Goal: Task Accomplishment & Management: Manage account settings

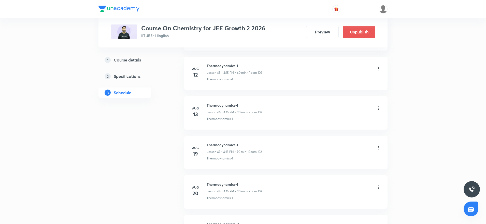
scroll to position [2236, 0]
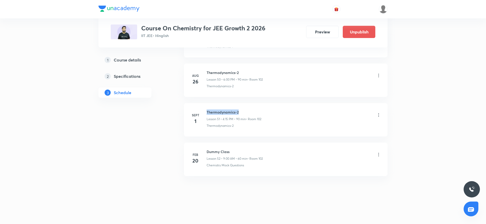
drag, startPoint x: 207, startPoint y: 110, endPoint x: 272, endPoint y: 107, distance: 64.7
click at [272, 107] on li "Sept 1 Thermodynamics-2 Lesson 51 • 4:15 PM • 90 min • Room 102 Thermodynamics-2" at bounding box center [286, 119] width 204 height 33
copy h6 "Thermodynamics-2"
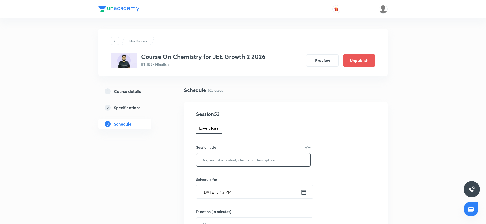
click at [219, 155] on input "text" at bounding box center [254, 159] width 114 height 13
paste input "Thermodynamics-2"
type input "Thermodynamics-2"
click at [233, 190] on input "Sept 2, 2025, 5:43 PM" at bounding box center [249, 191] width 104 height 13
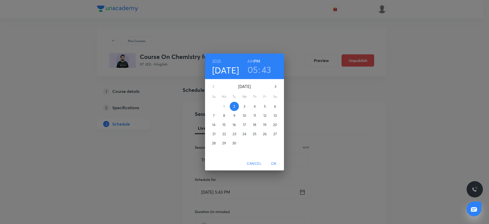
click at [252, 69] on h3 "05" at bounding box center [252, 69] width 10 height 11
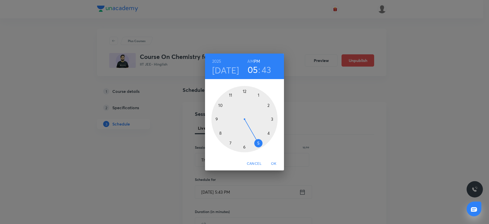
click at [245, 146] on div at bounding box center [244, 119] width 66 height 66
click at [244, 89] on div at bounding box center [244, 119] width 66 height 66
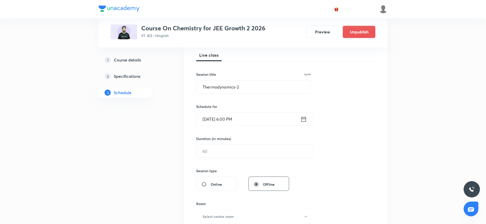
scroll to position [90, 0]
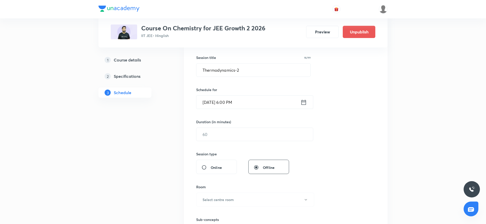
click at [193, 136] on div "Session 53 Live class Session title 16/99 Thermodynamics-2 ​ Schedule for Sept …" at bounding box center [286, 139] width 204 height 255
click at [211, 126] on div "Duration (in minutes) ​" at bounding box center [242, 130] width 93 height 22
click at [212, 132] on input "text" at bounding box center [255, 134] width 117 height 13
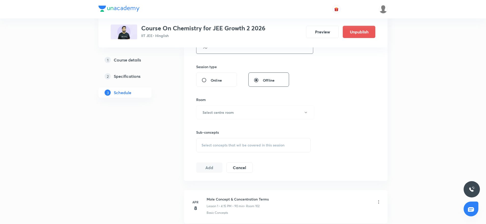
scroll to position [182, 0]
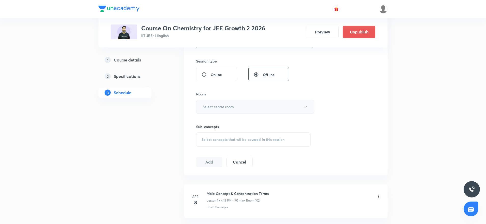
type input "90"
click at [249, 105] on button "Select centre room" at bounding box center [255, 107] width 118 height 14
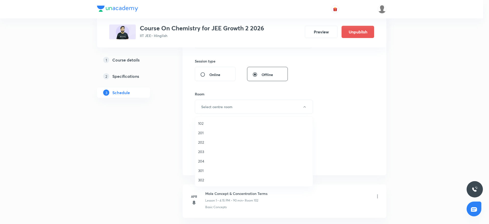
click at [221, 122] on span "102" at bounding box center [254, 122] width 112 height 5
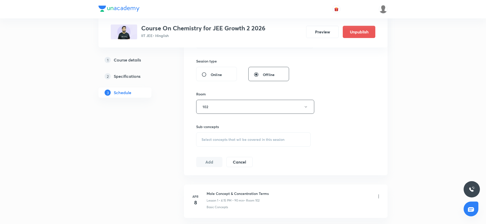
click at [240, 140] on span "Select concepts that wil be covered in this session" at bounding box center [243, 139] width 83 height 4
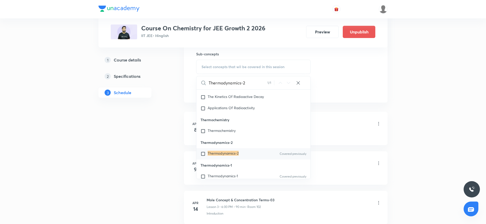
scroll to position [2765, 0]
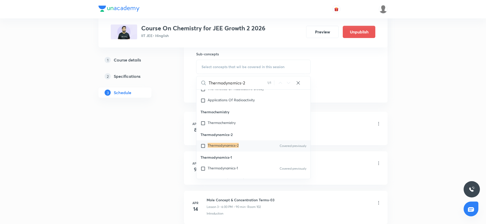
type input "Thermodynamics-2"
click at [223, 151] on div "Thermodynamics-2 Covered previously" at bounding box center [254, 145] width 114 height 11
checkbox input "true"
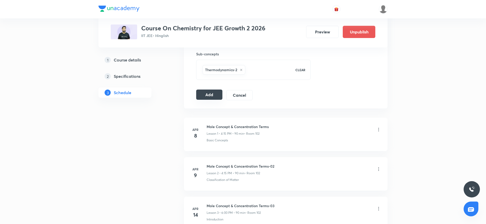
click at [214, 97] on button "Add" at bounding box center [209, 94] width 26 height 10
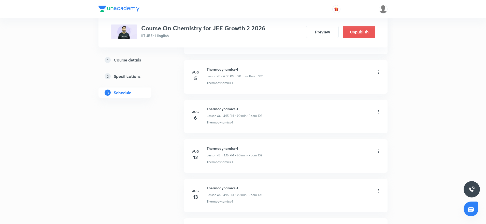
scroll to position [2042, 0]
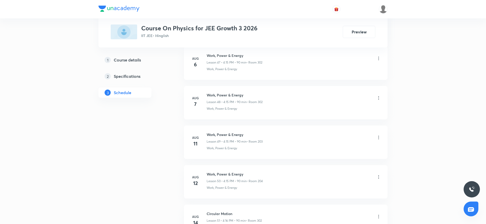
scroll to position [2395, 0]
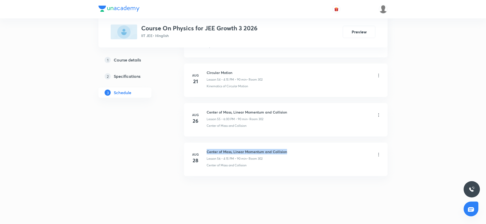
drag, startPoint x: 207, startPoint y: 151, endPoint x: 297, endPoint y: 147, distance: 90.2
click at [297, 147] on li "Aug 28 Center of Mass, Linear Momentum and Collision Lesson 56 • 4:15 PM • 90 m…" at bounding box center [286, 158] width 204 height 33
copy h6 "Center of Mass, Linear Momentum and Collision"
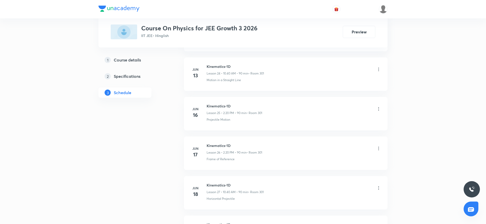
scroll to position [0, 0]
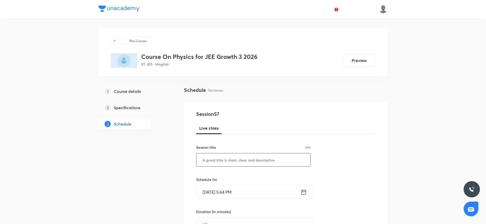
click at [225, 160] on input "text" at bounding box center [254, 159] width 114 height 13
paste input "Center of Mass, Linear Momentum and Collision"
type input "Center of Mass, Linear Momentum and Collision"
click at [231, 187] on input "Sept 2, 2025, 5:44 PM" at bounding box center [249, 191] width 104 height 13
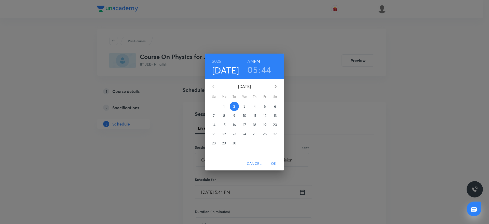
click at [254, 73] on h3 "05" at bounding box center [252, 69] width 10 height 11
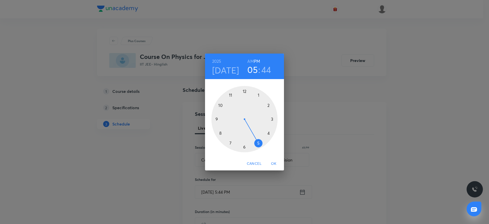
click at [244, 148] on div at bounding box center [244, 119] width 66 height 66
click at [243, 90] on div at bounding box center [244, 119] width 66 height 66
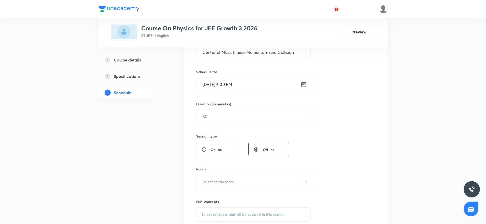
scroll to position [119, 0]
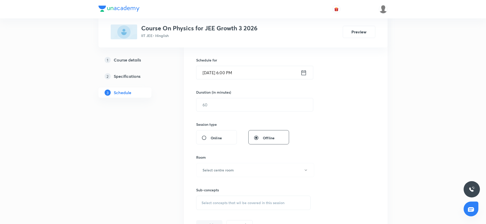
click at [250, 111] on div "Session 57 Live class Session title 45/99 Center of Mass, Linear Momentum and C…" at bounding box center [285, 110] width 179 height 239
click at [249, 110] on input "text" at bounding box center [255, 104] width 117 height 13
type input "90"
click at [245, 169] on button "Select centre room" at bounding box center [255, 170] width 118 height 14
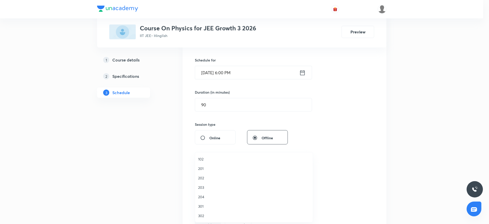
click at [209, 214] on span "302" at bounding box center [254, 215] width 112 height 5
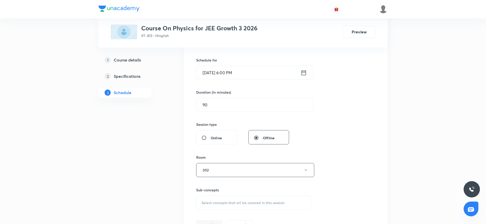
click at [242, 204] on span "Select concepts that wil be covered in this session" at bounding box center [243, 202] width 83 height 4
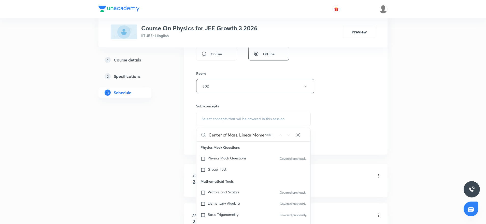
scroll to position [0, 34]
drag, startPoint x: 218, startPoint y: 132, endPoint x: 271, endPoint y: 130, distance: 53.2
click at [271, 130] on div "Center of Mass, Linear Momentum and Collision 0 / 0 ​" at bounding box center [254, 134] width 114 height 13
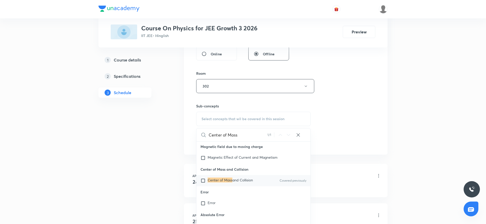
scroll to position [12937, 0]
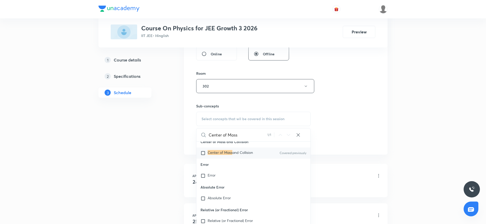
type input "Center of Mass"
click at [235, 158] on div "Center of Mass and Collision Covered previously" at bounding box center [254, 152] width 114 height 11
checkbox input "true"
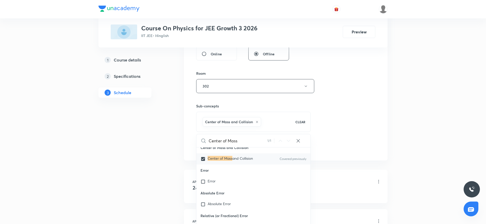
click at [369, 74] on div "Session 57 Live class Session title 45/99 Center of Mass, Linear Momentum and C…" at bounding box center [285, 29] width 179 height 245
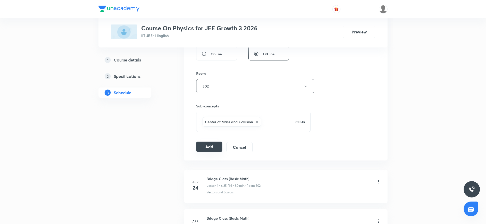
click at [216, 146] on button "Add" at bounding box center [209, 146] width 26 height 10
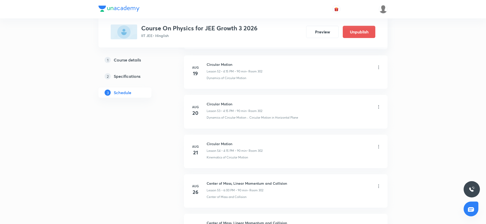
scroll to position [2200, 0]
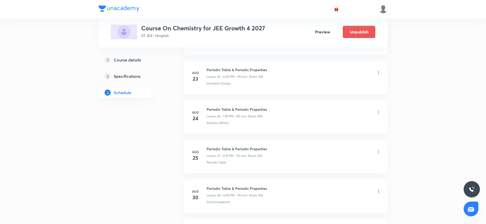
scroll to position [1763, 0]
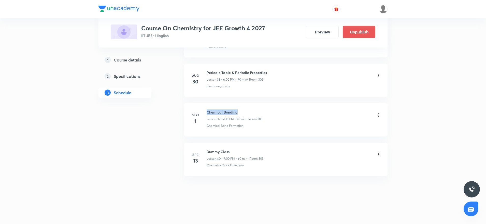
drag, startPoint x: 207, startPoint y: 111, endPoint x: 247, endPoint y: 107, distance: 40.4
click at [247, 107] on li "Sept 1 Chemical Bonding Lesson 39 • 4:15 PM • 90 min • Room 203 Chemical Bond F…" at bounding box center [286, 119] width 204 height 33
copy h6 "Chemical Bonding"
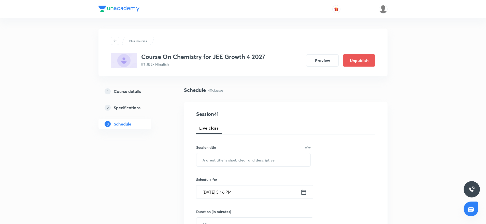
click at [273, 152] on div "Session title 0/99 ​" at bounding box center [253, 155] width 115 height 22
click at [273, 158] on input "text" at bounding box center [254, 159] width 114 height 13
paste input "Chemical Bonding"
type input "Chemical Bonding"
click at [228, 190] on input "Sept 2, 2025, 5:46 PM" at bounding box center [249, 191] width 104 height 13
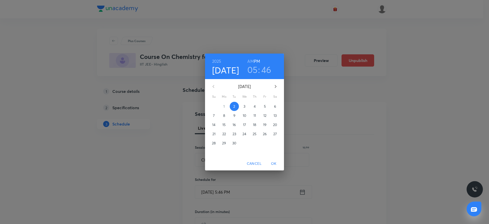
click at [252, 74] on h3 "05" at bounding box center [252, 69] width 10 height 11
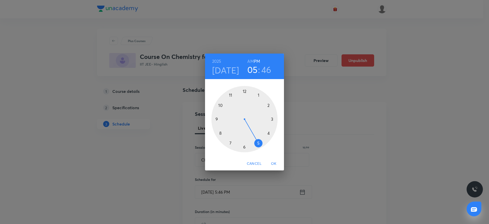
click at [243, 148] on div at bounding box center [244, 119] width 66 height 66
click at [245, 89] on div at bounding box center [244, 119] width 66 height 66
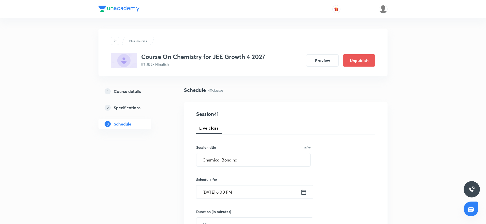
scroll to position [59, 0]
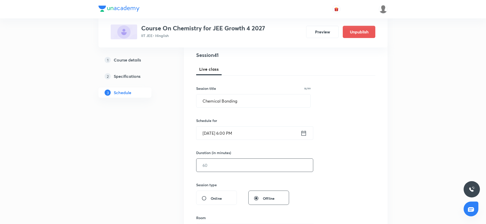
click at [299, 165] on input "text" at bounding box center [255, 164] width 117 height 13
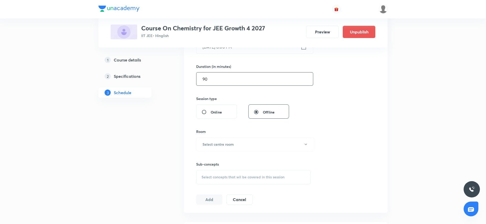
scroll to position [149, 0]
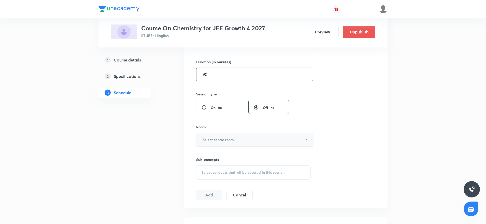
type input "90"
click at [265, 142] on button "Select centre room" at bounding box center [255, 139] width 118 height 14
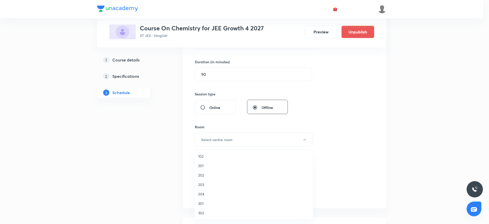
click at [211, 195] on span "204" at bounding box center [254, 193] width 112 height 5
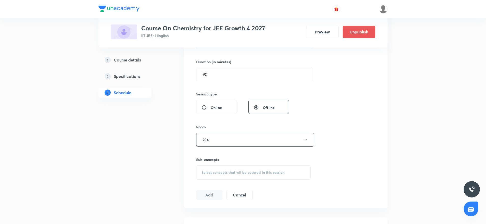
click at [249, 173] on span "Select concepts that wil be covered in this session" at bounding box center [243, 172] width 83 height 4
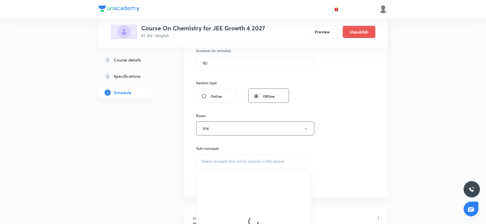
scroll to position [199, 0]
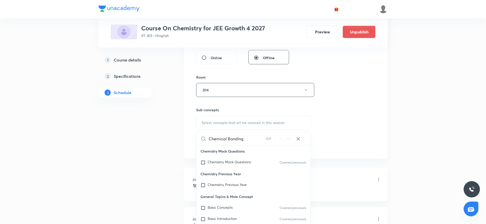
drag, startPoint x: 226, startPoint y: 135, endPoint x: 248, endPoint y: 138, distance: 22.0
click at [248, 138] on input "Chemical Bonding" at bounding box center [237, 138] width 57 height 13
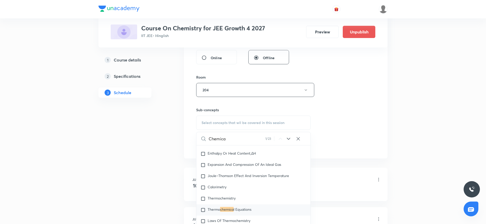
scroll to position [937, 0]
click at [289, 138] on icon at bounding box center [289, 138] width 6 height 6
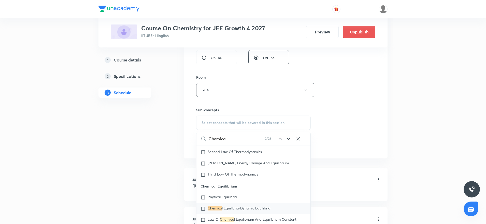
scroll to position [1082, 0]
click at [289, 138] on icon at bounding box center [289, 138] width 6 height 6
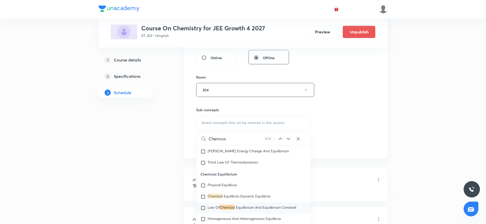
click at [289, 138] on icon at bounding box center [289, 138] width 6 height 6
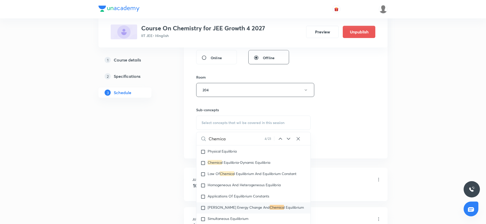
click at [289, 138] on icon at bounding box center [289, 138] width 6 height 6
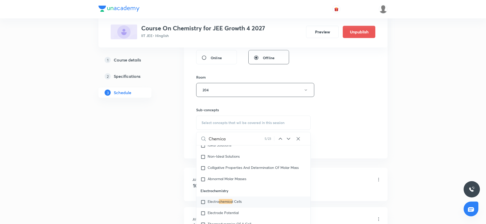
click at [289, 138] on icon at bounding box center [289, 138] width 6 height 6
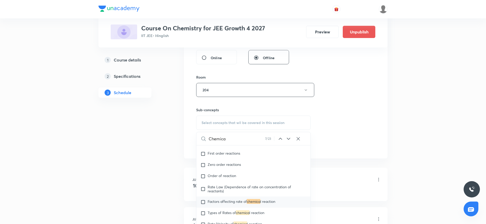
click at [289, 138] on icon at bounding box center [289, 138] width 6 height 6
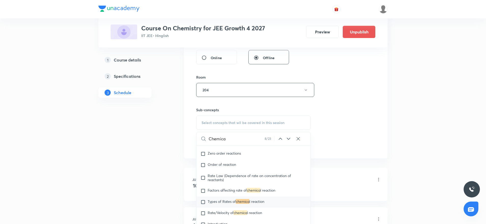
click at [289, 138] on icon at bounding box center [289, 138] width 6 height 6
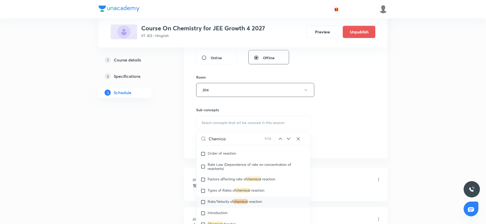
click at [232, 140] on input "Chemica" at bounding box center [237, 138] width 56 height 13
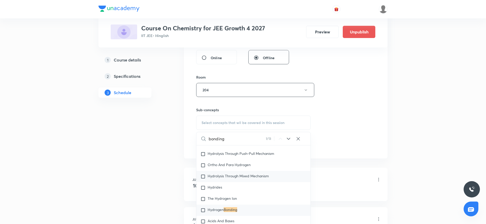
scroll to position [4876, 0]
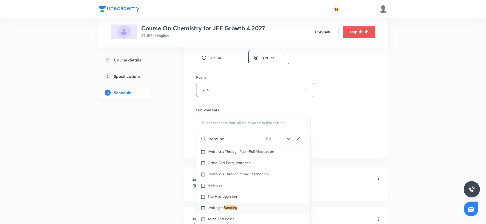
type input "bonding"
click at [227, 210] on mark "Bonding" at bounding box center [230, 207] width 13 height 5
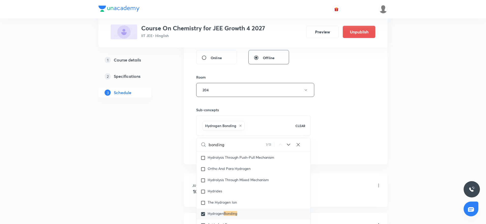
checkbox input "true"
click at [306, 104] on div "Sub-concepts Hydrogen Bonding CLEAR bonding 1 / 13 ​ Chemistry Mock Questions C…" at bounding box center [253, 116] width 115 height 39
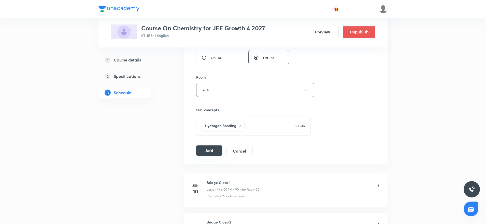
click at [205, 147] on button "Add" at bounding box center [209, 150] width 26 height 10
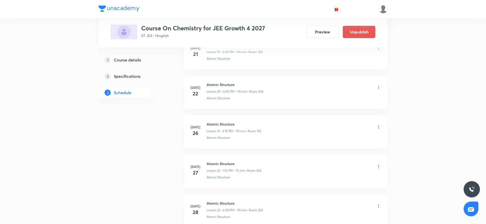
scroll to position [1568, 0]
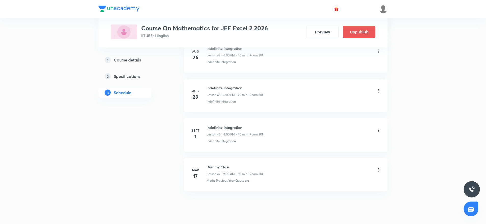
scroll to position [2039, 0]
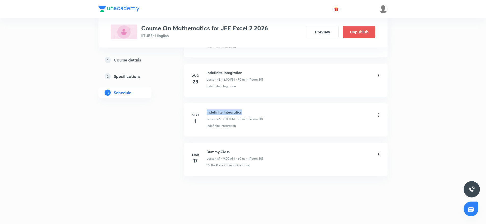
drag, startPoint x: 207, startPoint y: 111, endPoint x: 297, endPoint y: 111, distance: 89.9
click at [297, 111] on div "Indefinite Integration Lesson 46 • 6:00 PM • 90 min • Room 301" at bounding box center [294, 115] width 175 height 12
copy h6 "Indefinite Integration"
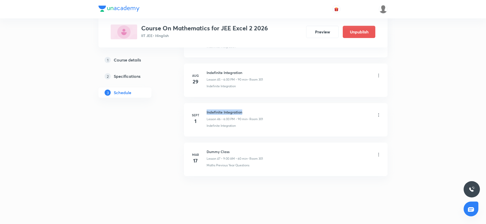
scroll to position [0, 0]
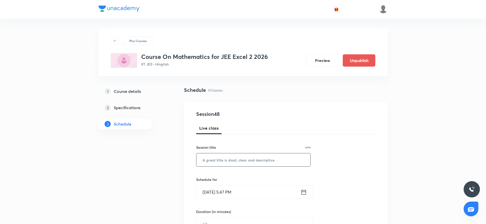
click at [216, 161] on input "text" at bounding box center [254, 159] width 114 height 13
paste input "Indefinite Integration"
type input "Indefinite Integration"
click at [231, 188] on input "[DATE] 5:47 PM" at bounding box center [249, 191] width 104 height 13
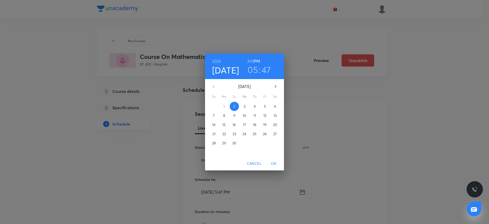
click at [253, 69] on h3 "05" at bounding box center [252, 69] width 10 height 11
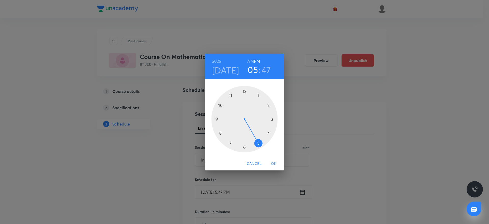
click at [245, 148] on div at bounding box center [244, 119] width 66 height 66
click at [243, 87] on div at bounding box center [244, 119] width 66 height 66
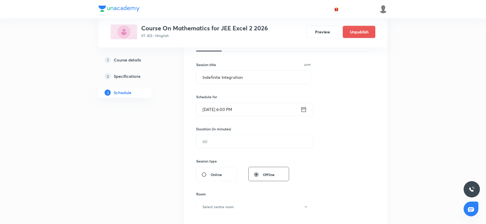
scroll to position [101, 0]
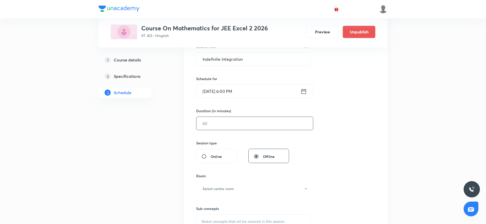
click at [294, 128] on input "text" at bounding box center [255, 123] width 117 height 13
type input "0"
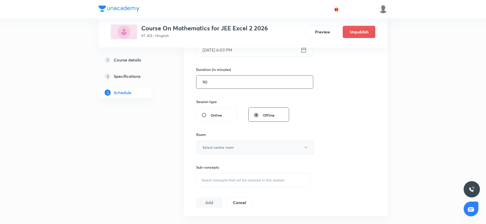
type input "90"
click at [231, 147] on h6 "Select centre room" at bounding box center [218, 146] width 31 height 5
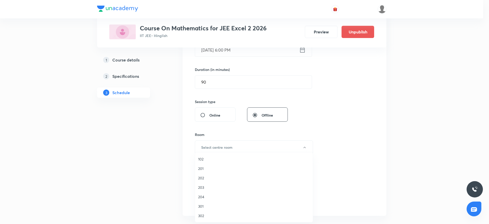
click at [208, 204] on span "301" at bounding box center [254, 205] width 112 height 5
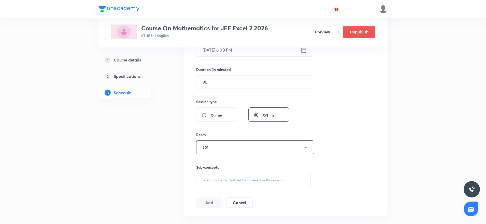
click at [229, 183] on div "Select concepts that wil be covered in this session" at bounding box center [253, 180] width 115 height 14
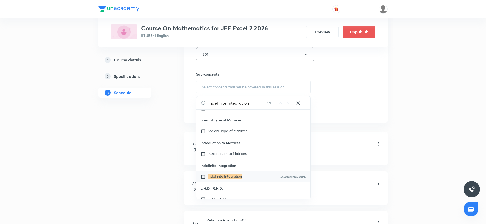
scroll to position [10683, 0]
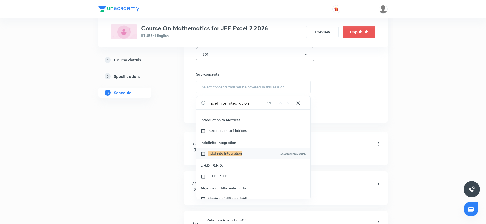
type input "Indefinite Integration"
click at [233, 155] on mark "Indefinite Integration" at bounding box center [225, 152] width 34 height 5
checkbox input "true"
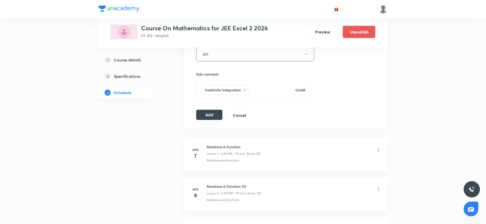
click at [208, 115] on button "Add" at bounding box center [209, 114] width 26 height 10
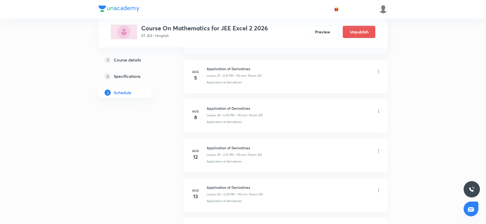
scroll to position [1805, 0]
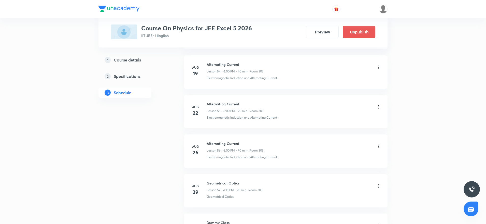
scroll to position [2473, 0]
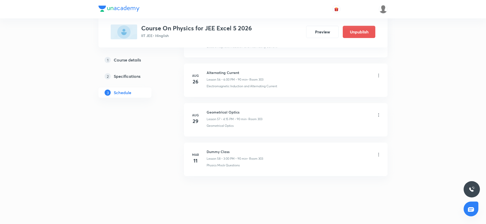
click at [208, 112] on h6 "Geometrical Optics" at bounding box center [235, 111] width 56 height 5
drag, startPoint x: 208, startPoint y: 111, endPoint x: 260, endPoint y: 110, distance: 52.2
click at [260, 110] on h6 "Geometrical Optics" at bounding box center [235, 111] width 56 height 5
copy h6 "Geometrical Optics"
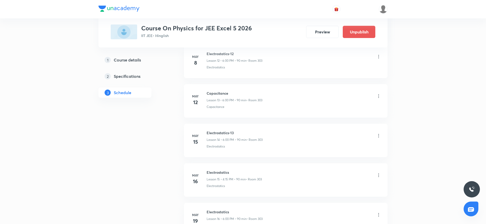
scroll to position [0, 0]
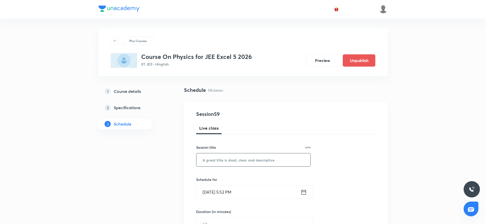
click at [224, 164] on input "text" at bounding box center [254, 159] width 114 height 13
paste input "Geometrical Optics"
type input "Geometrical Optics"
click at [229, 190] on input "[DATE] 5:52 PM" at bounding box center [249, 191] width 104 height 13
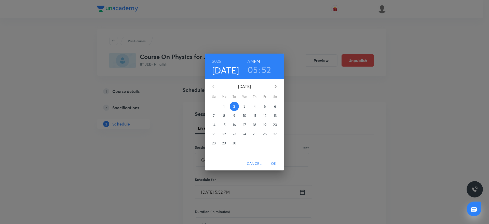
click at [250, 67] on h3 "05" at bounding box center [252, 69] width 10 height 11
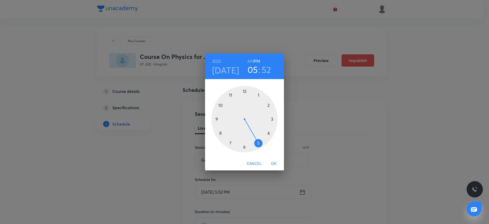
click at [245, 149] on div at bounding box center [244, 119] width 66 height 66
click at [244, 87] on div at bounding box center [244, 119] width 66 height 66
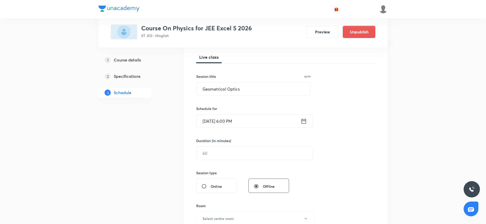
scroll to position [89, 0]
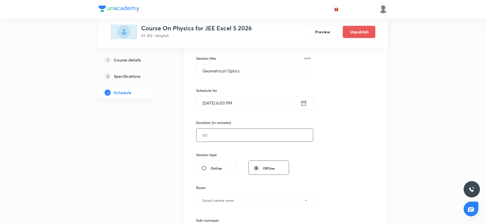
click at [265, 130] on input "text" at bounding box center [255, 134] width 117 height 13
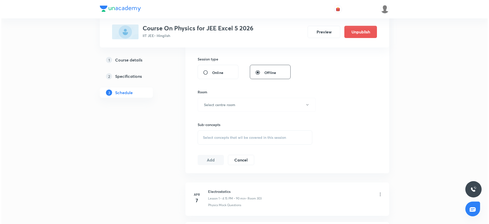
scroll to position [190, 0]
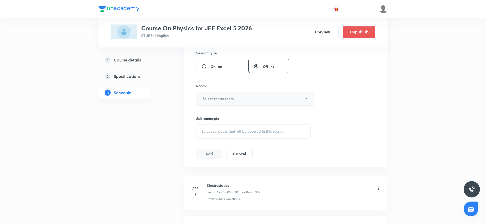
type input "90"
click at [271, 104] on button "Select centre room" at bounding box center [255, 98] width 118 height 14
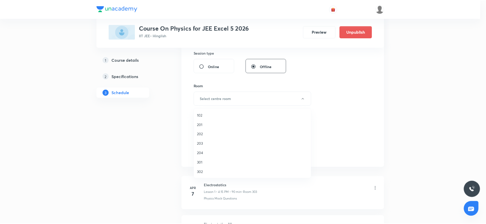
scroll to position [10, 0]
click at [214, 172] on span "303" at bounding box center [254, 171] width 112 height 5
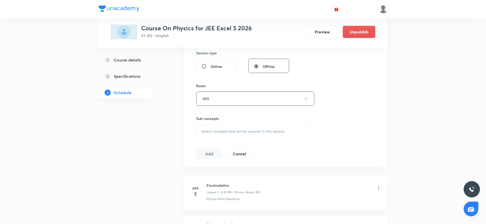
click at [219, 132] on span "Select concepts that wil be covered in this session" at bounding box center [243, 131] width 83 height 4
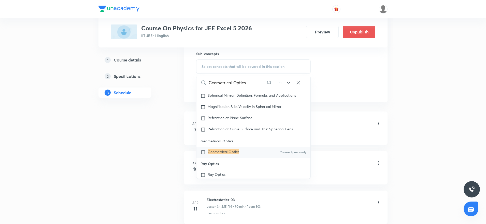
scroll to position [4242, 0]
type input "Geometrical Optics"
click at [226, 154] on mark "Geometrical Optics" at bounding box center [224, 151] width 32 height 5
checkbox input "true"
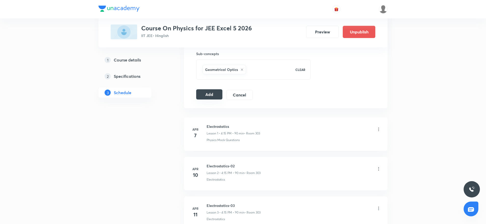
click at [203, 94] on button "Add" at bounding box center [209, 94] width 26 height 10
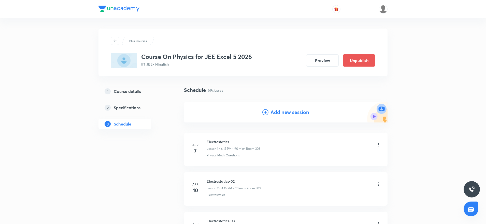
scroll to position [2279, 0]
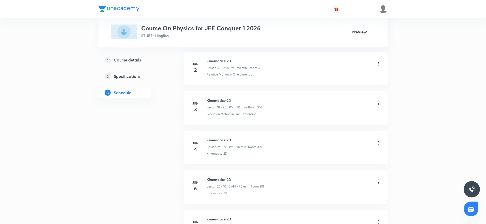
scroll to position [3223, 0]
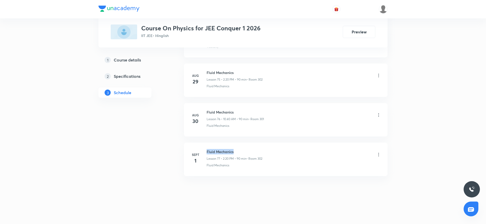
drag, startPoint x: 208, startPoint y: 148, endPoint x: 253, endPoint y: 143, distance: 44.8
click at [253, 143] on li "[DATE] Fluid Mechanics Lesson 77 • 2:20 PM • 90 min • Room 302 Fluid Mechanics" at bounding box center [286, 158] width 204 height 33
copy h6 "Fluid Mechanics"
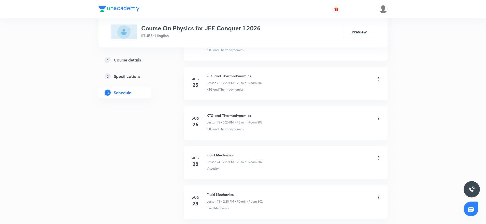
scroll to position [0, 0]
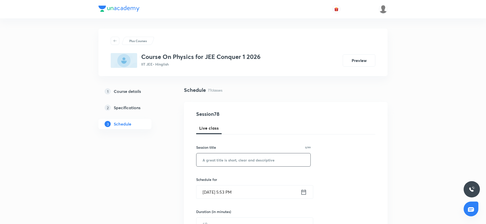
click at [234, 158] on input "text" at bounding box center [254, 159] width 114 height 13
paste input "Fluid Mechanics"
type input "Fluid Mechanics"
click at [229, 194] on input "Sept 2, 2025, 5:53 PM" at bounding box center [249, 191] width 104 height 13
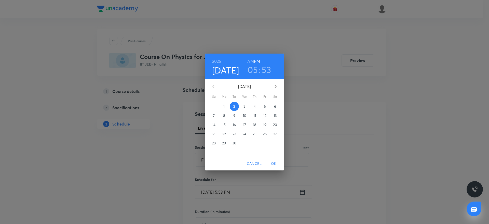
click at [243, 106] on span "3" at bounding box center [244, 106] width 9 height 5
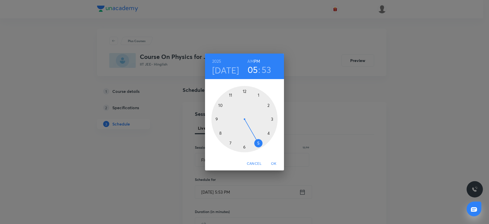
click at [231, 68] on h4 "[DATE]" at bounding box center [225, 70] width 27 height 11
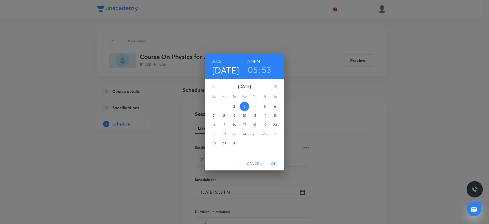
click at [252, 62] on h6 "AM" at bounding box center [250, 61] width 6 height 7
click at [252, 73] on h3 "05" at bounding box center [252, 69] width 10 height 11
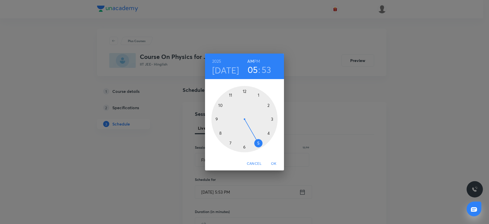
click at [220, 101] on div at bounding box center [244, 119] width 66 height 66
click at [217, 134] on div at bounding box center [244, 119] width 66 height 66
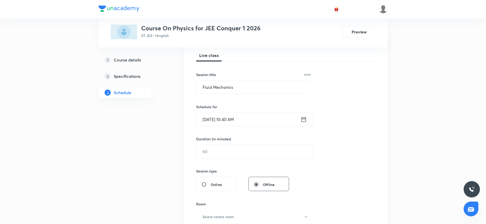
scroll to position [76, 0]
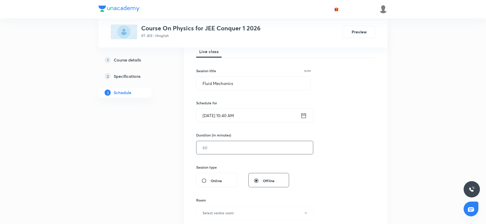
click at [228, 145] on input "text" at bounding box center [255, 147] width 117 height 13
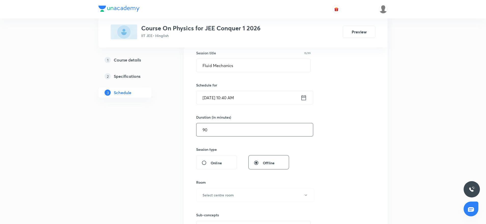
scroll to position [196, 0]
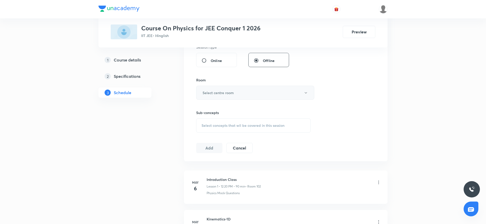
type input "90"
click at [231, 93] on h6 "Select centre room" at bounding box center [218, 92] width 31 height 5
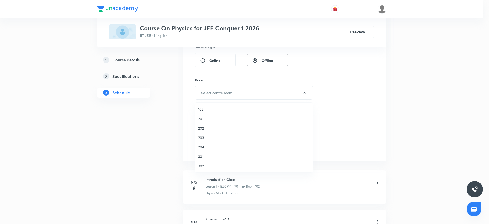
click at [206, 165] on span "302" at bounding box center [254, 165] width 112 height 5
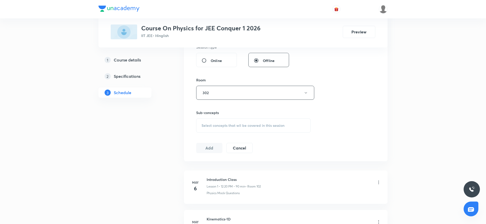
click at [226, 121] on div "Select concepts that wil be covered in this session" at bounding box center [253, 125] width 115 height 14
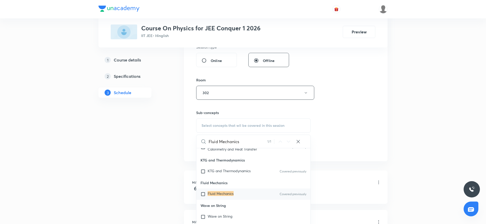
scroll to position [14105, 0]
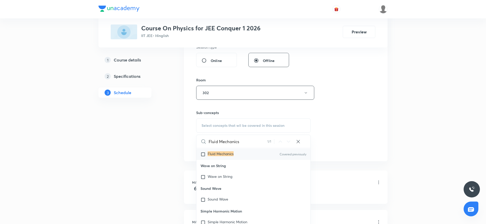
type input "Fluid Mechanics"
click at [229, 156] on mark "Fluid Mechanics" at bounding box center [221, 153] width 26 height 5
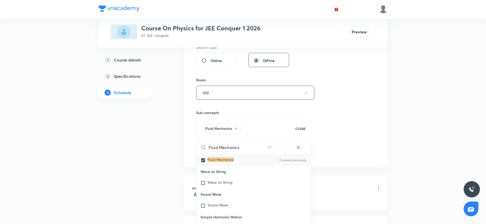
click at [337, 124] on div "Session 78 Live class Session title 15/99 Fluid Mechanics ​ Schedule for Sept 3…" at bounding box center [285, 36] width 179 height 245
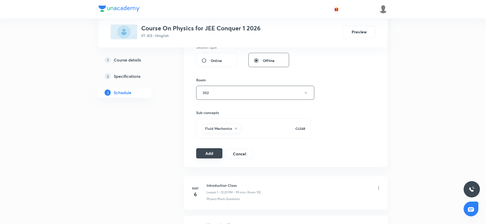
click at [216, 152] on button "Add" at bounding box center [209, 153] width 26 height 10
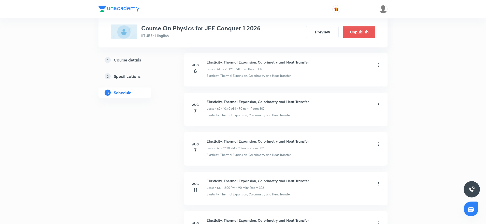
scroll to position [3028, 0]
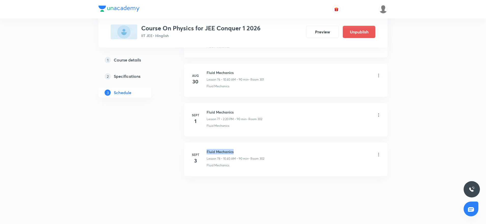
drag, startPoint x: 206, startPoint y: 148, endPoint x: 305, endPoint y: 151, distance: 98.8
click at [305, 151] on li "Sept 3 Fluid Mechanics Lesson 78 • 10:40 AM • 90 min • Room 302 Fluid Mechanics" at bounding box center [286, 158] width 204 height 33
copy h6 "Fluid Mechanics"
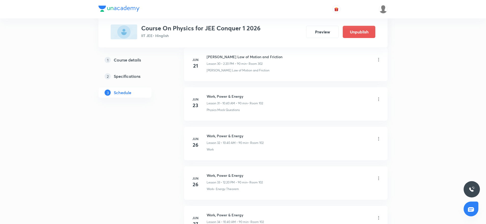
scroll to position [0, 0]
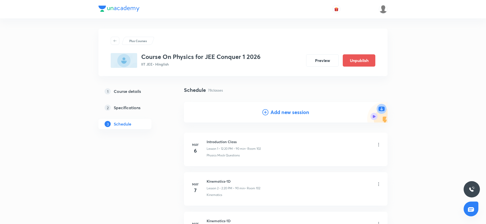
click at [278, 113] on h4 "Add new session" at bounding box center [290, 112] width 39 height 8
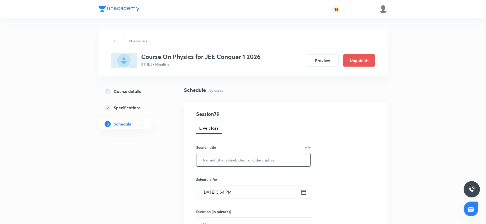
click at [237, 160] on input "text" at bounding box center [254, 159] width 114 height 13
paste input "Fluid Mechanics"
type input "Fluid Mechanics"
click at [215, 192] on input "Sept 2, 2025, 5:54 PM" at bounding box center [249, 191] width 104 height 13
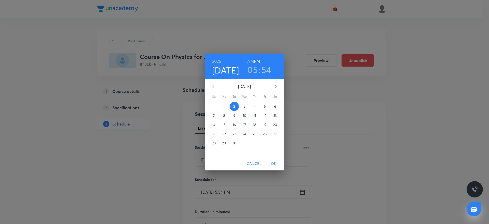
click at [243, 106] on span "3" at bounding box center [244, 106] width 9 height 5
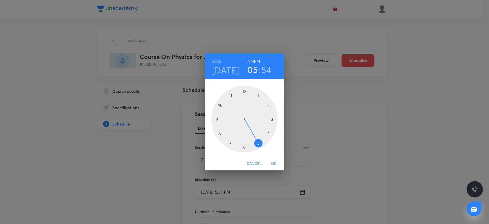
click at [243, 88] on div at bounding box center [244, 119] width 66 height 66
click at [273, 134] on div at bounding box center [244, 119] width 66 height 66
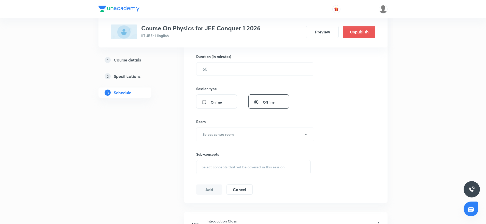
scroll to position [163, 0]
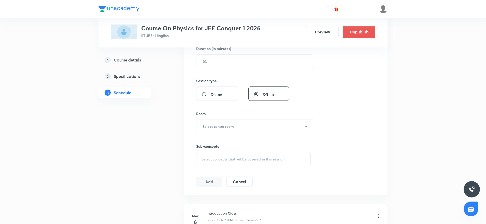
click at [233, 68] on div "Session 79 Live class Session title 15/99 Fluid Mechanics ​ Schedule for Sept 3…" at bounding box center [285, 66] width 179 height 239
click at [233, 67] on div "​" at bounding box center [254, 60] width 117 height 13
click at [233, 67] on input "text" at bounding box center [255, 60] width 117 height 13
type input "90"
click at [231, 127] on h6 "Select centre room" at bounding box center [218, 125] width 31 height 5
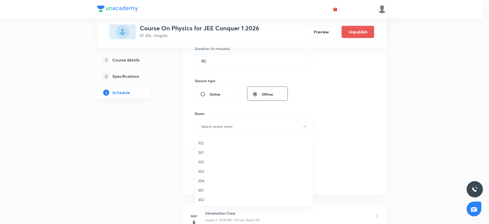
click at [206, 200] on span "302" at bounding box center [254, 199] width 112 height 5
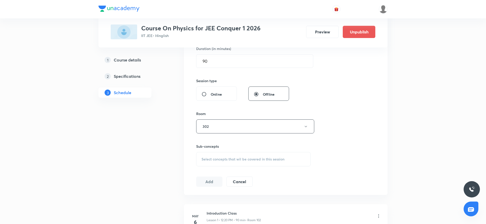
click at [238, 163] on div "Select concepts that wil be covered in this session" at bounding box center [253, 159] width 115 height 14
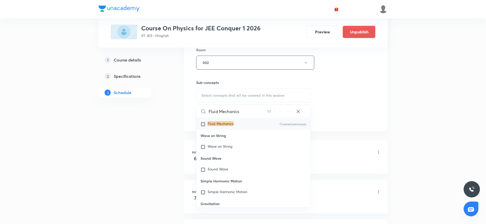
scroll to position [270, 0]
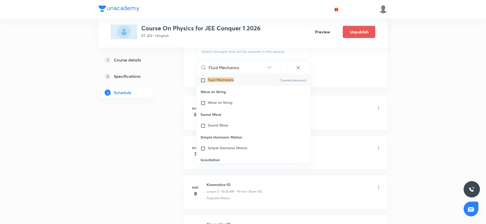
type input "Fluid Mechanics"
click at [227, 82] on mark "Fluid Mechanics" at bounding box center [221, 79] width 26 height 5
checkbox input "true"
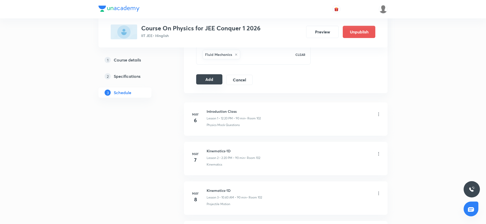
click at [210, 79] on button "Add" at bounding box center [209, 79] width 26 height 10
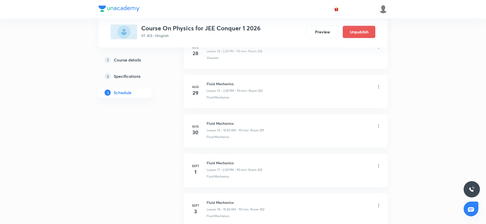
scroll to position [3068, 0]
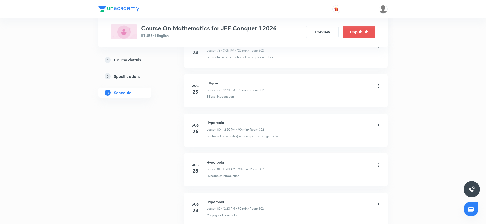
scroll to position [3578, 0]
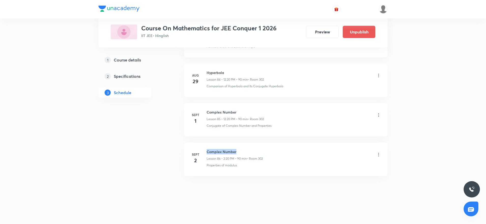
drag, startPoint x: 205, startPoint y: 150, endPoint x: 262, endPoint y: 148, distance: 56.3
click at [262, 148] on li "[DATE] Complex Number Lesson 86 • 2:20 PM • 90 min • Room 302 Properties of mod…" at bounding box center [286, 158] width 204 height 33
copy h6 "Complex Number"
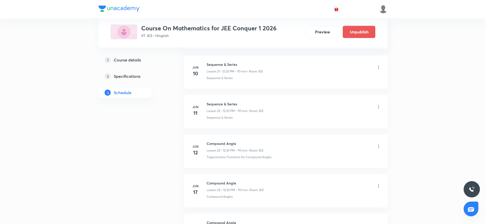
scroll to position [0, 0]
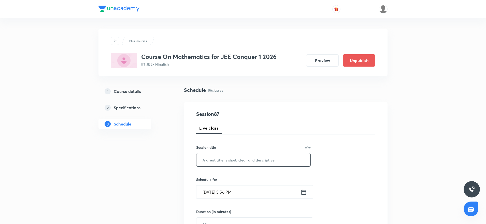
click at [249, 164] on input "text" at bounding box center [254, 159] width 114 height 13
paste input "Complex Number"
type input "Complex Number"
click at [227, 191] on input "Sept 2, 2025, 5:56 PM" at bounding box center [249, 191] width 104 height 13
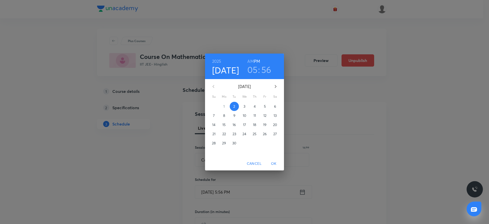
click at [245, 107] on p "3" at bounding box center [244, 106] width 2 height 5
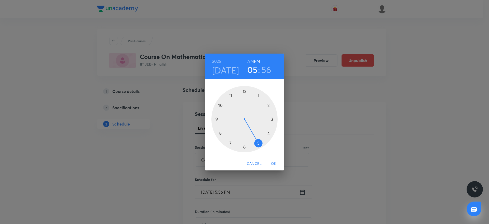
click at [271, 104] on div at bounding box center [244, 119] width 66 height 66
click at [273, 135] on div at bounding box center [244, 119] width 66 height 66
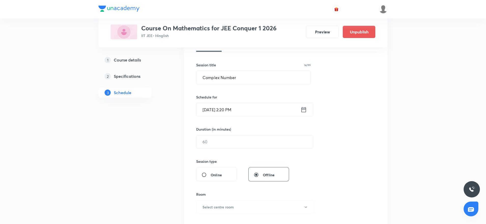
scroll to position [121, 0]
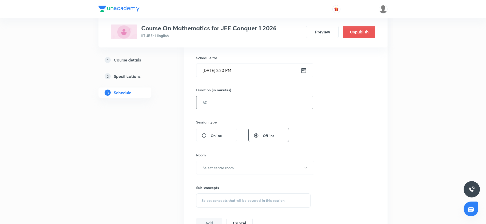
click at [281, 102] on input "text" at bounding box center [255, 102] width 117 height 13
type input "90"
click at [238, 171] on button "Select centre room" at bounding box center [255, 167] width 118 height 14
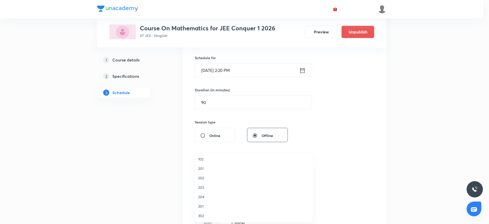
click at [209, 215] on span "302" at bounding box center [254, 215] width 112 height 5
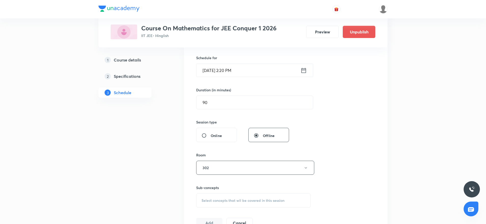
click at [234, 199] on span "Select concepts that wil be covered in this session" at bounding box center [243, 200] width 83 height 4
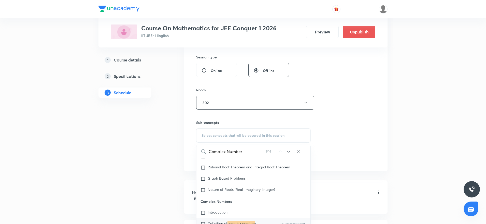
scroll to position [182, 0]
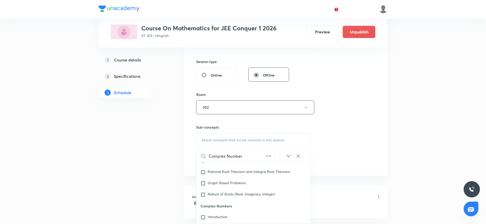
type input "Complex Number"
click at [290, 155] on icon at bounding box center [288, 156] width 3 height 2
click at [232, 217] on mark "complex number" at bounding box center [241, 216] width 27 height 5
checkbox input "true"
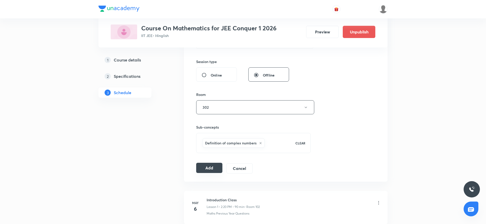
click at [213, 166] on button "Add" at bounding box center [209, 167] width 26 height 10
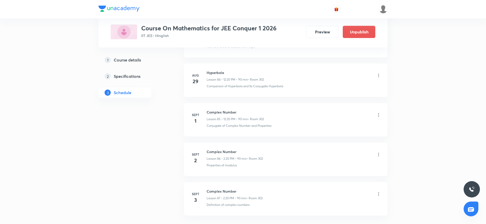
scroll to position [3384, 0]
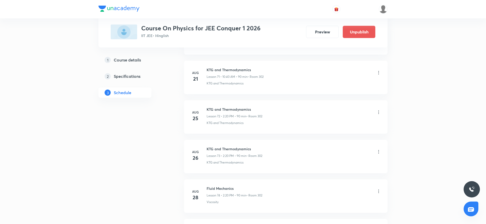
scroll to position [3302, 0]
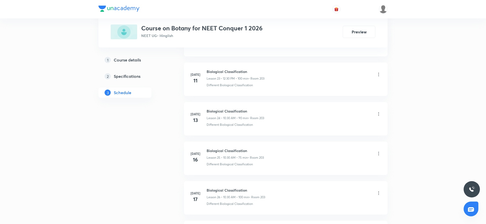
scroll to position [2000, 0]
drag, startPoint x: 209, startPoint y: 144, endPoint x: 196, endPoint y: 167, distance: 26.7
click at [209, 145] on li "[DATE] Morphology of Flowering Plants Lesson 46 • 10:30 AM • 75 min • Room 203 …" at bounding box center [286, 158] width 204 height 33
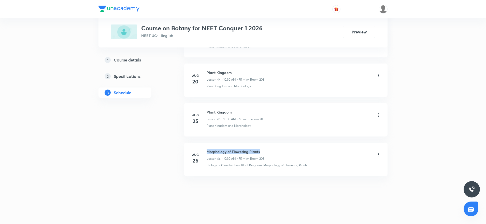
drag, startPoint x: 208, startPoint y: 149, endPoint x: 267, endPoint y: 149, distance: 59.6
click at [267, 149] on div "Morphology of Flowering Plants Lesson 46 • 10:30 AM • 75 min • Room 203" at bounding box center [294, 155] width 175 height 12
copy h6 "Morphology of Flowering Plants"
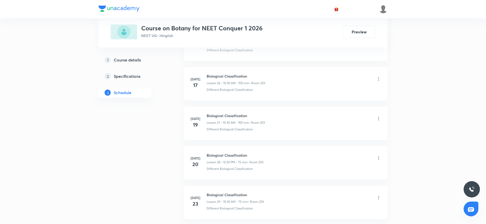
scroll to position [0, 0]
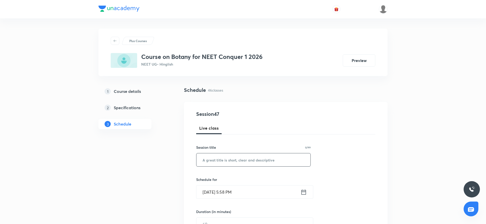
click at [254, 162] on input "text" at bounding box center [254, 159] width 114 height 13
paste input "Morphology of Flowering Plants"
type input "Morphology of Flowering Plants"
click at [213, 190] on input "Sept 2, 2025, 5:58 PM" at bounding box center [249, 191] width 104 height 13
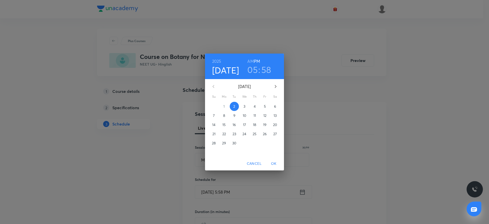
click at [246, 106] on span "3" at bounding box center [244, 106] width 9 height 5
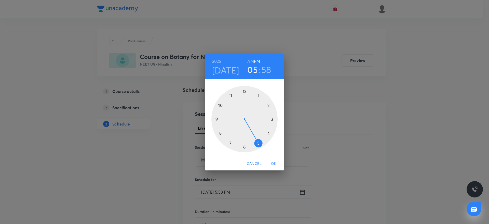
click at [251, 61] on h6 "AM" at bounding box center [250, 61] width 6 height 7
click at [219, 103] on div at bounding box center [244, 119] width 66 height 66
click at [245, 147] on div at bounding box center [244, 119] width 66 height 66
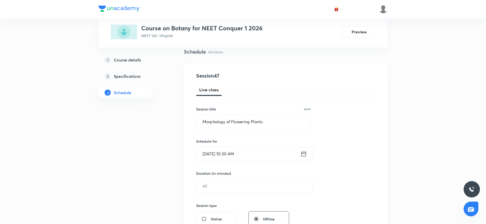
scroll to position [58, 0]
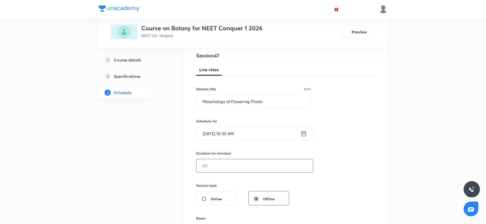
click at [234, 160] on input "text" at bounding box center [255, 165] width 117 height 13
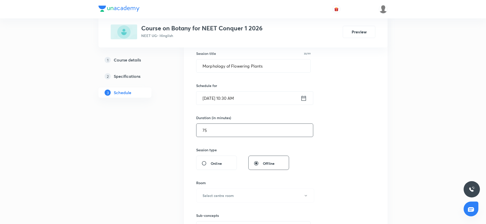
scroll to position [127, 0]
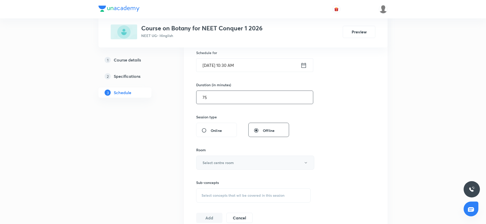
type input "75"
click at [269, 158] on button "Select centre room" at bounding box center [255, 162] width 118 height 14
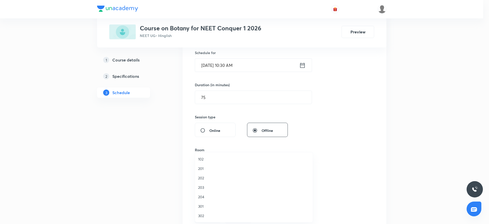
click at [219, 187] on span "203" at bounding box center [254, 186] width 112 height 5
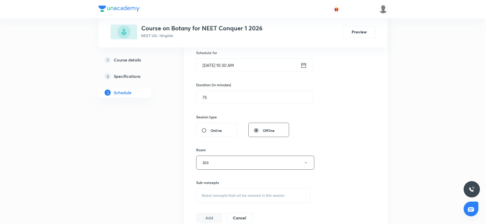
click at [233, 196] on span "Select concepts that wil be covered in this session" at bounding box center [243, 195] width 83 height 4
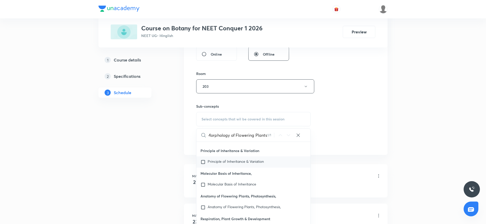
scroll to position [23519, 0]
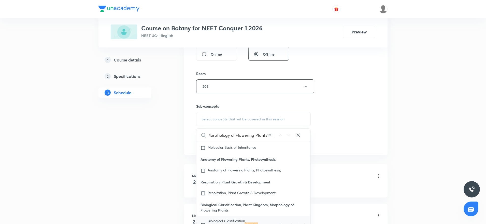
type input "Morphology of Flowering Plants"
click at [241, 218] on p "Biological Classification, Plant Kingdom, Morphology of Flowering Plants" at bounding box center [233, 224] width 51 height 12
checkbox input "true"
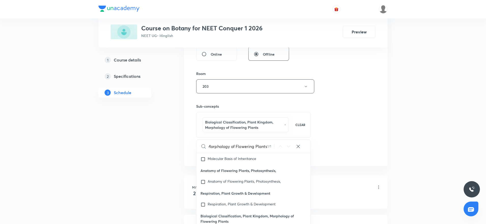
scroll to position [0, 0]
click at [333, 123] on div "Session 47 Live class Session title 30/99 Morphology of Flowering Plants ​ Sche…" at bounding box center [285, 32] width 179 height 250
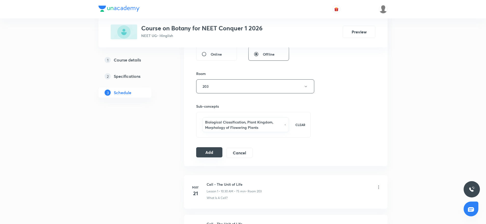
click at [211, 152] on button "Add" at bounding box center [209, 152] width 26 height 10
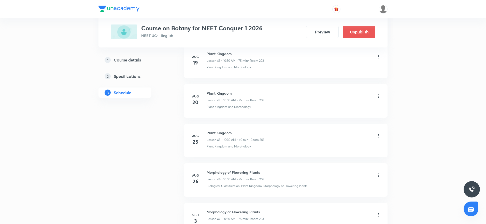
scroll to position [1805, 0]
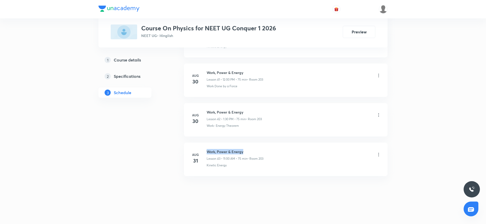
drag, startPoint x: 207, startPoint y: 151, endPoint x: 278, endPoint y: 147, distance: 70.6
click at [278, 147] on li "[DATE] Work, Power & Energy Lesson 43 • 11:00 AM • 75 min • Room 203 Kinetic En…" at bounding box center [286, 158] width 204 height 33
copy h6 "Work, Power & Energy"
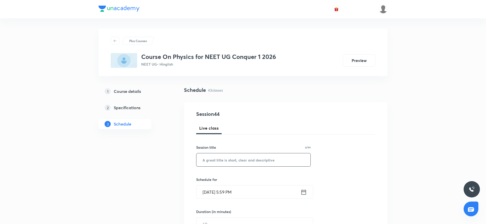
click at [220, 159] on input "text" at bounding box center [254, 159] width 114 height 13
paste input "Work, Power & Energy"
drag, startPoint x: 274, startPoint y: 156, endPoint x: 132, endPoint y: 161, distance: 142.9
paste input "Circular Motion"
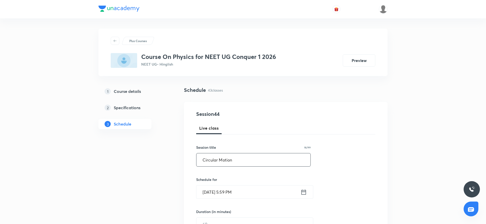
type input "Circular Motion"
click at [214, 190] on input "[DATE] 5:59 PM" at bounding box center [249, 191] width 104 height 13
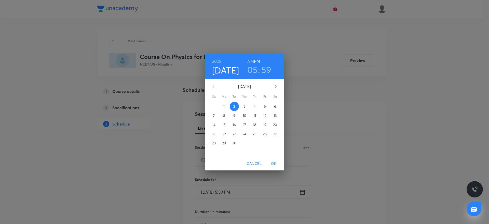
click at [244, 106] on p "3" at bounding box center [244, 106] width 2 height 5
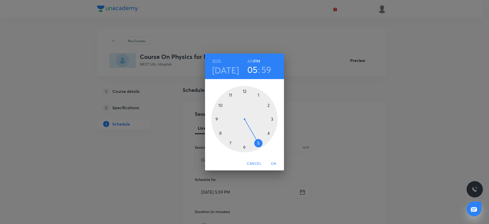
click at [245, 87] on div at bounding box center [244, 119] width 66 height 66
drag, startPoint x: 242, startPoint y: 88, endPoint x: 245, endPoint y: 90, distance: 3.3
click at [245, 90] on div at bounding box center [244, 119] width 66 height 66
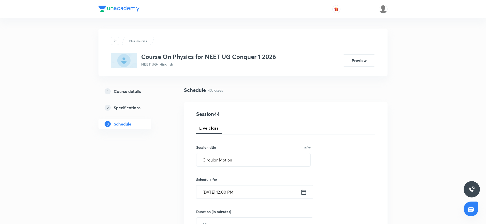
scroll to position [67, 0]
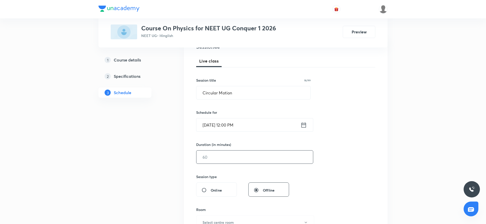
click at [243, 163] on div "​" at bounding box center [254, 156] width 117 height 13
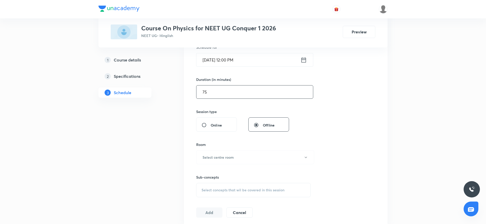
scroll to position [168, 0]
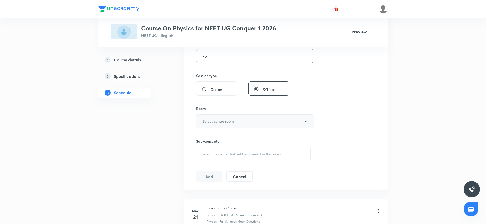
type input "75"
click at [253, 126] on button "Select centre room" at bounding box center [255, 121] width 118 height 14
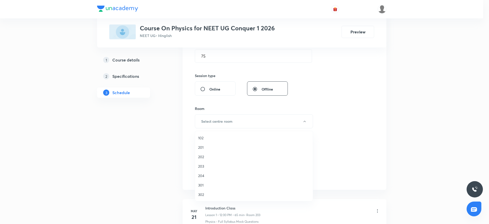
click at [203, 166] on span "203" at bounding box center [254, 165] width 112 height 5
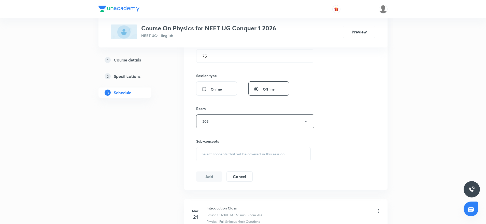
click at [244, 155] on span "Select concepts that wil be covered in this session" at bounding box center [243, 154] width 83 height 4
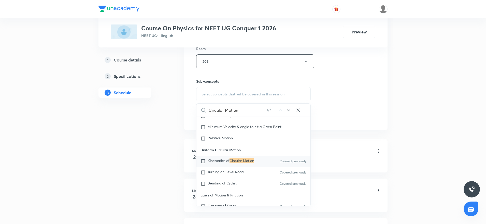
scroll to position [997, 0]
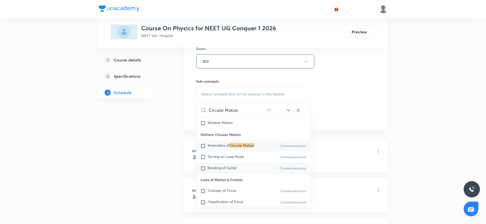
type input "Circular Motion"
click at [232, 170] on span "Bending of Cyclist" at bounding box center [222, 167] width 29 height 5
checkbox input "true"
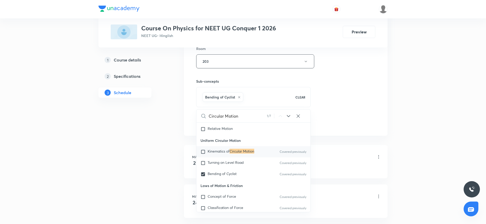
click at [354, 87] on div "Session 44 Live class Session title 16/99 Circular Motion ​ Schedule for Sept 3…" at bounding box center [285, 4] width 179 height 245
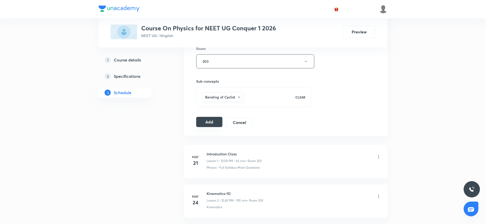
click at [217, 120] on button "Add" at bounding box center [209, 122] width 26 height 10
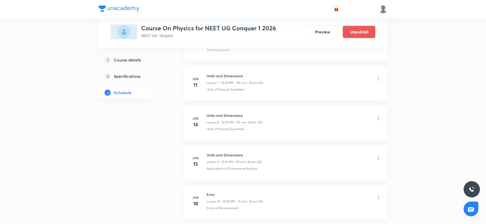
scroll to position [0, 0]
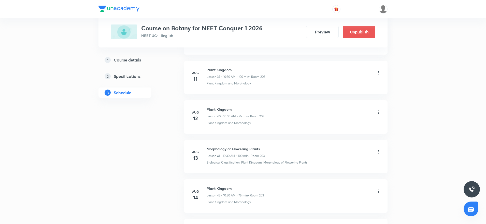
scroll to position [2039, 0]
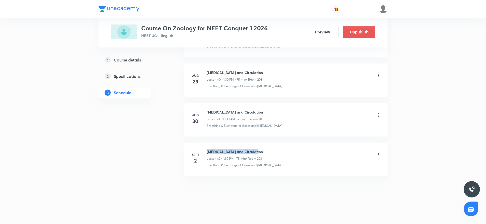
drag, startPoint x: 208, startPoint y: 148, endPoint x: 262, endPoint y: 147, distance: 53.5
click at [262, 147] on li "[DATE] [MEDICAL_DATA] and Circulation Lesson 42 • 1:30 PM • 75 min • Room 203 B…" at bounding box center [286, 158] width 204 height 33
copy h6 "[MEDICAL_DATA] and Circulation"
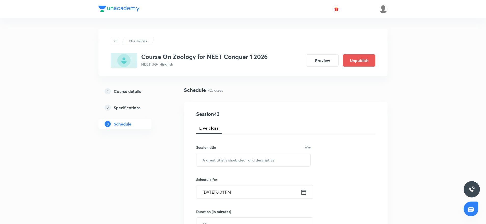
click at [251, 160] on input "text" at bounding box center [254, 159] width 114 height 13
paste input "[MEDICAL_DATA] and Circulation"
type input "[MEDICAL_DATA] and Circulation"
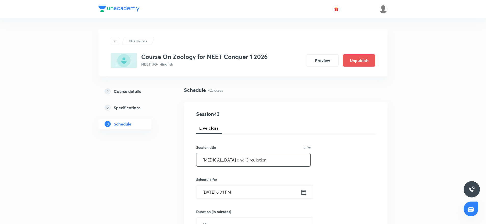
click at [213, 189] on input "[DATE] 6:01 PM" at bounding box center [249, 191] width 104 height 13
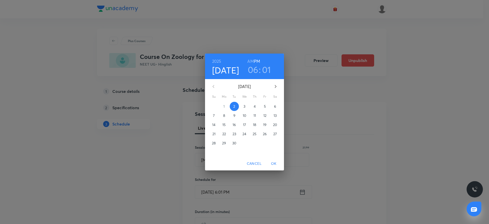
click at [246, 106] on span "3" at bounding box center [244, 106] width 9 height 5
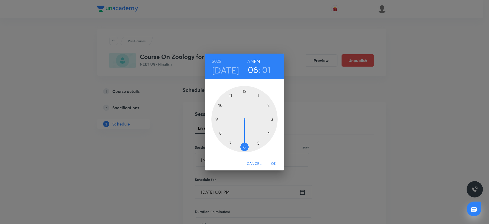
click at [261, 92] on div at bounding box center [244, 119] width 66 height 66
click at [244, 147] on div at bounding box center [244, 119] width 66 height 66
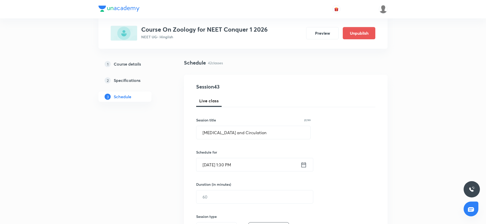
scroll to position [38, 0]
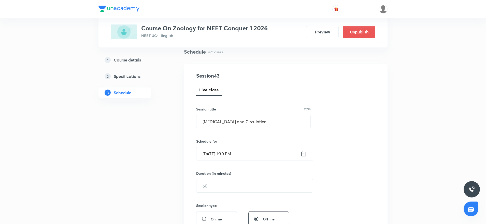
click at [247, 190] on input "text" at bounding box center [255, 185] width 117 height 13
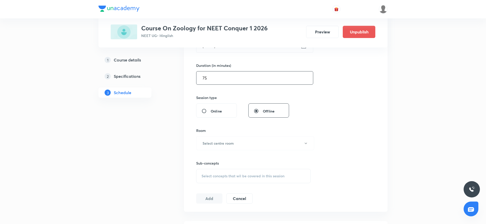
scroll to position [155, 0]
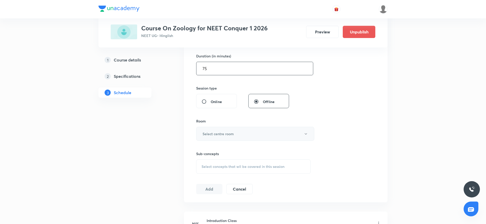
type input "75"
click at [251, 135] on button "Select centre room" at bounding box center [255, 134] width 118 height 14
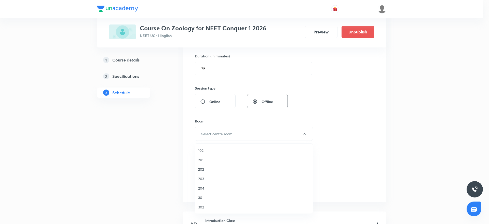
click at [202, 179] on span "203" at bounding box center [254, 178] width 112 height 5
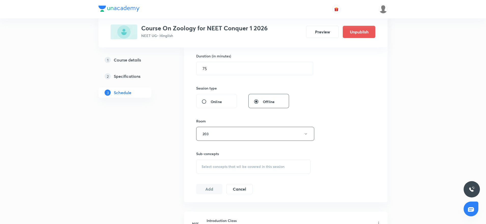
scroll to position [216, 0]
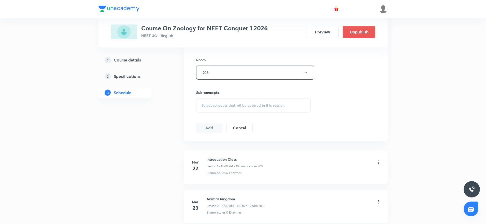
click at [258, 108] on div "Select concepts that wil be covered in this session" at bounding box center [253, 105] width 115 height 14
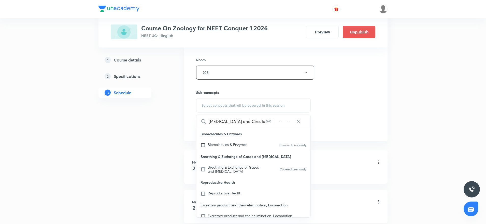
drag, startPoint x: 233, startPoint y: 117, endPoint x: 282, endPoint y: 112, distance: 48.9
click at [282, 112] on div "Select concepts that wil be covered in this session [MEDICAL_DATA] and Circulat…" at bounding box center [253, 105] width 115 height 14
type input "[MEDICAL_DATA]"
click at [239, 173] on div "Breathing & Exchange of Gases and [MEDICAL_DATA] Covered previously" at bounding box center [254, 169] width 114 height 14
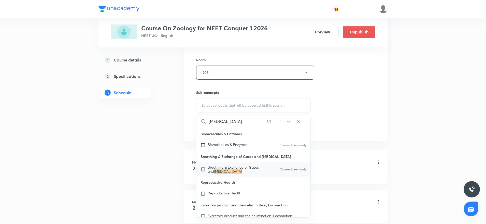
checkbox input "true"
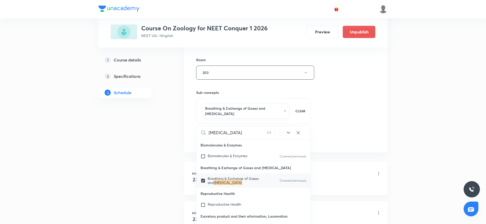
click at [339, 102] on div "Session 43 Live class Session title 27/99 [MEDICAL_DATA] and Circulation ​ Sche…" at bounding box center [285, 19] width 179 height 250
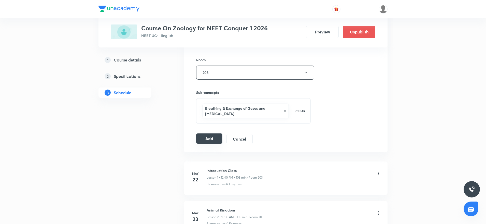
click at [215, 138] on button "Add" at bounding box center [209, 138] width 26 height 10
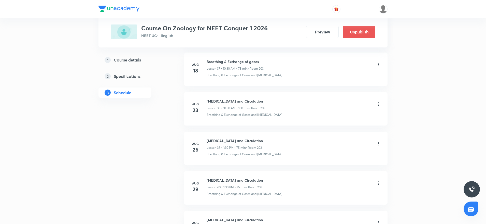
scroll to position [1647, 0]
